Goal: Information Seeking & Learning: Understand process/instructions

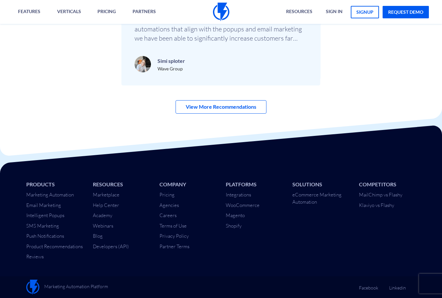
scroll to position [2161, 0]
click at [245, 192] on link "Integrations" at bounding box center [238, 195] width 25 height 6
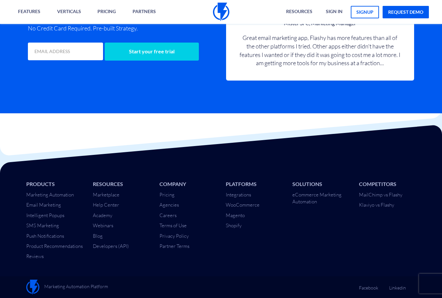
scroll to position [697, 0]
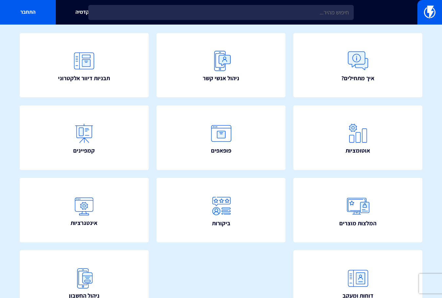
scroll to position [66, 0]
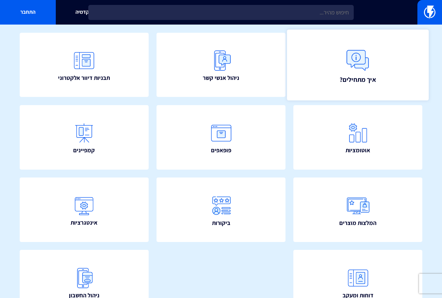
click at [364, 65] on img at bounding box center [357, 60] width 29 height 29
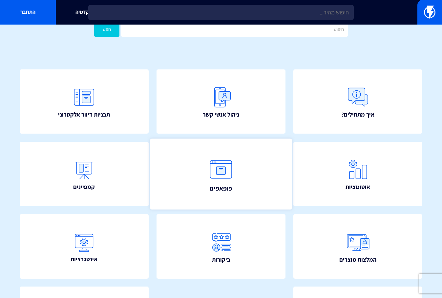
scroll to position [0, 0]
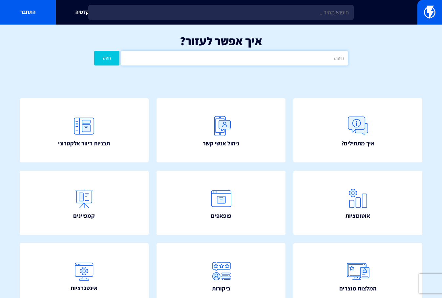
click at [283, 61] on input "text" at bounding box center [234, 58] width 226 height 15
type input "e"
type input "קמפיין"
click at [94, 51] on button "חפש" at bounding box center [106, 58] width 25 height 15
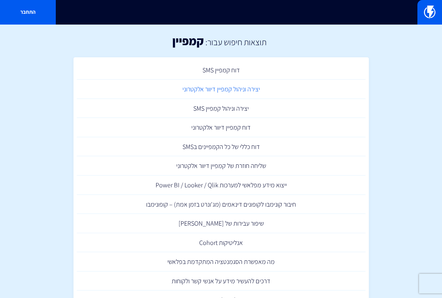
click at [278, 89] on link "יצירה וניהול קמפיין דיוור אלקטרוני" at bounding box center [221, 89] width 289 height 19
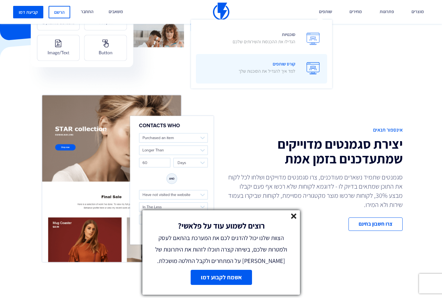
scroll to position [131, 0]
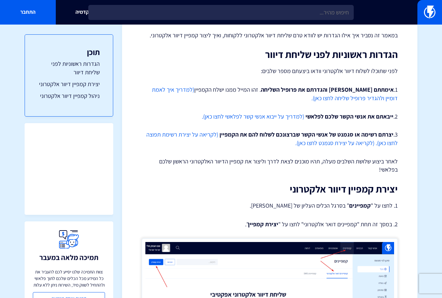
click at [205, 136] on link "(לקריאה על יצירת רשימת תפוצה לחצו כאן)." at bounding box center [271, 139] width 251 height 16
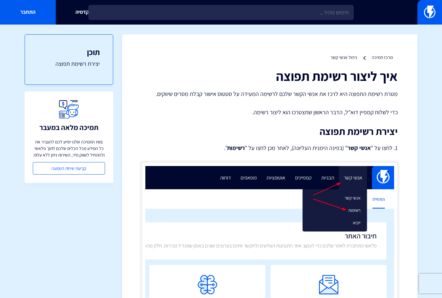
click at [396, 82] on h1 "איך ליצור רשימת תפוצה" at bounding box center [270, 76] width 256 height 14
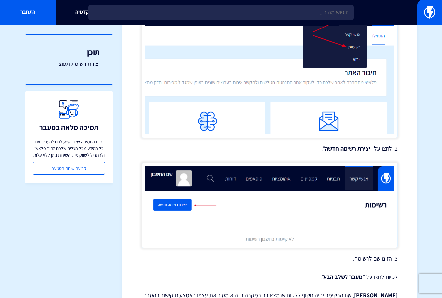
scroll to position [164, 0]
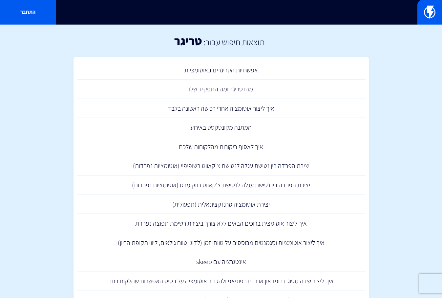
click at [227, 47] on h2 "תוצאות חיפוש עבור:" at bounding box center [233, 42] width 63 height 10
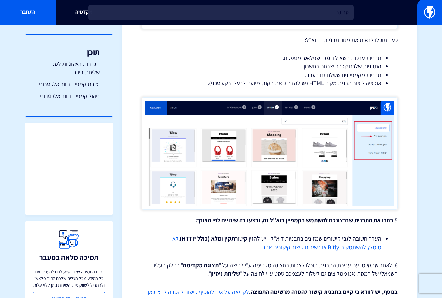
scroll to position [1057, 0]
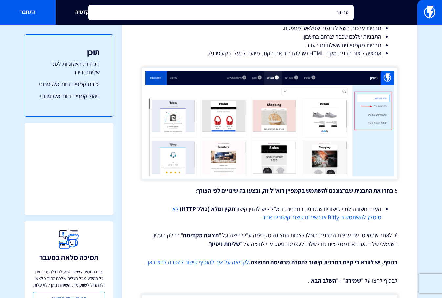
click at [229, 13] on input "טריגר" at bounding box center [220, 12] width 265 height 15
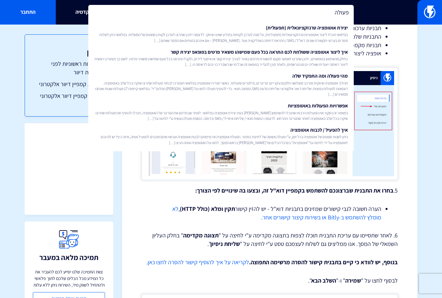
type input "פעולה"
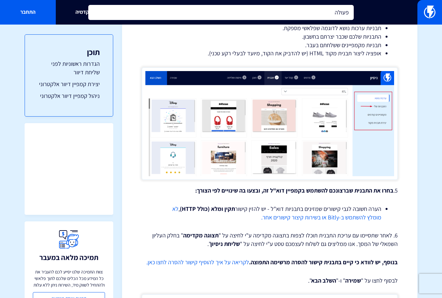
click at [298, 15] on input "פעולה" at bounding box center [220, 12] width 265 height 15
type input "פופ-אפ"
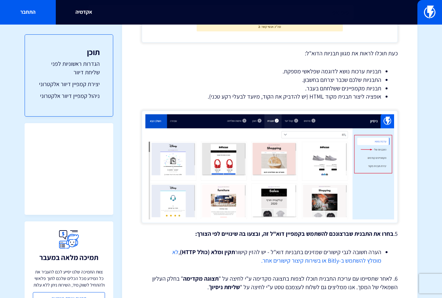
scroll to position [1057, 0]
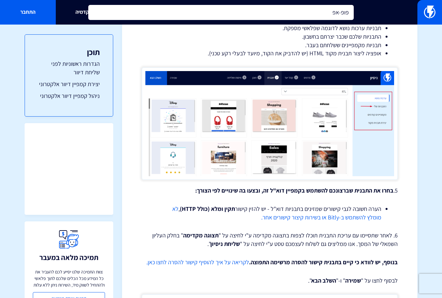
click at [298, 15] on input "פופ-אפ" at bounding box center [220, 12] width 265 height 15
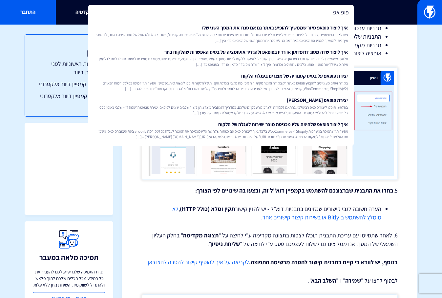
type input "פופ אפ"
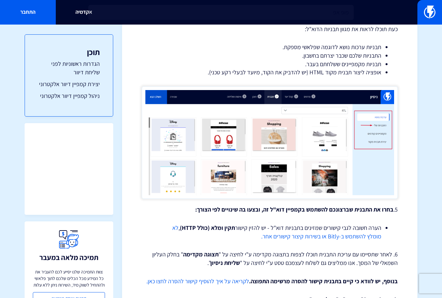
scroll to position [1057, 0]
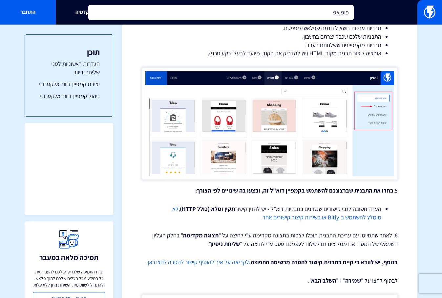
click at [273, 14] on input "פופ אפ" at bounding box center [220, 12] width 265 height 15
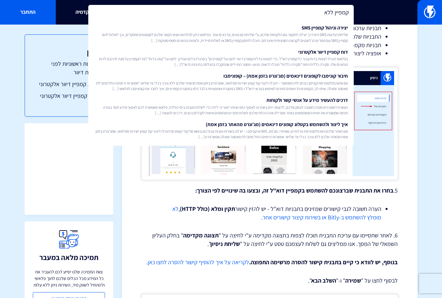
type input "קמפיין ללא"
